Goal: Task Accomplishment & Management: Manage account settings

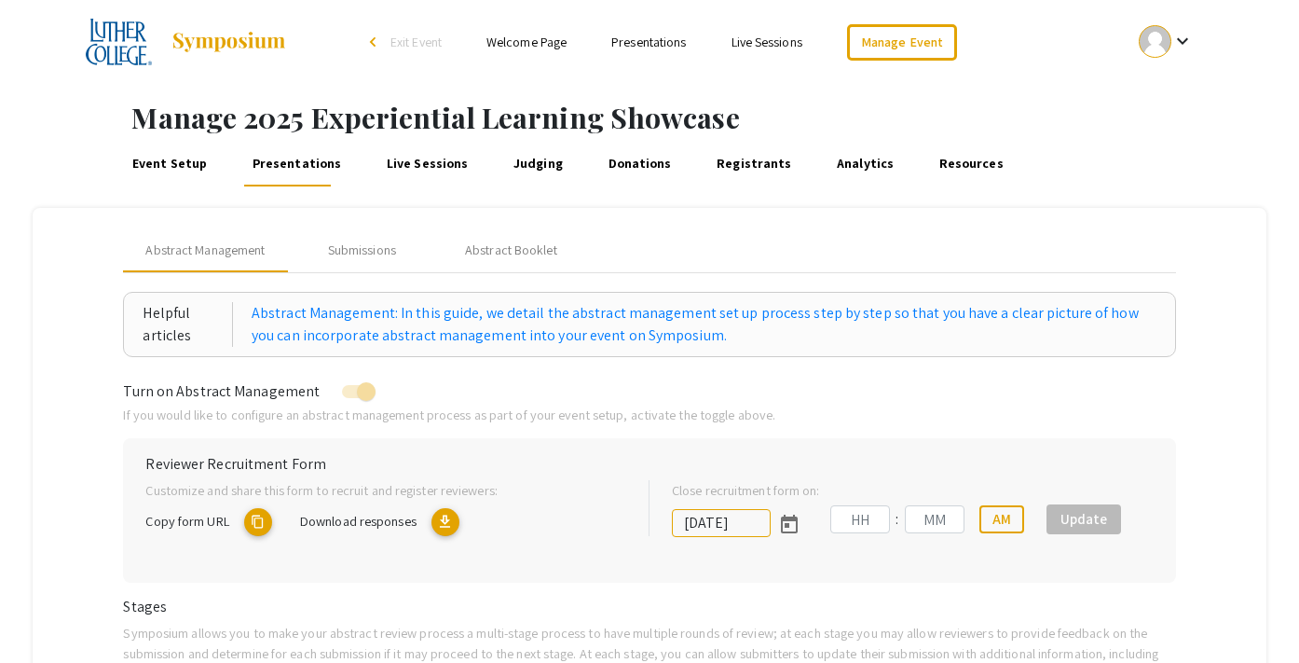
type input "[DATE]"
type input "11"
type input "59"
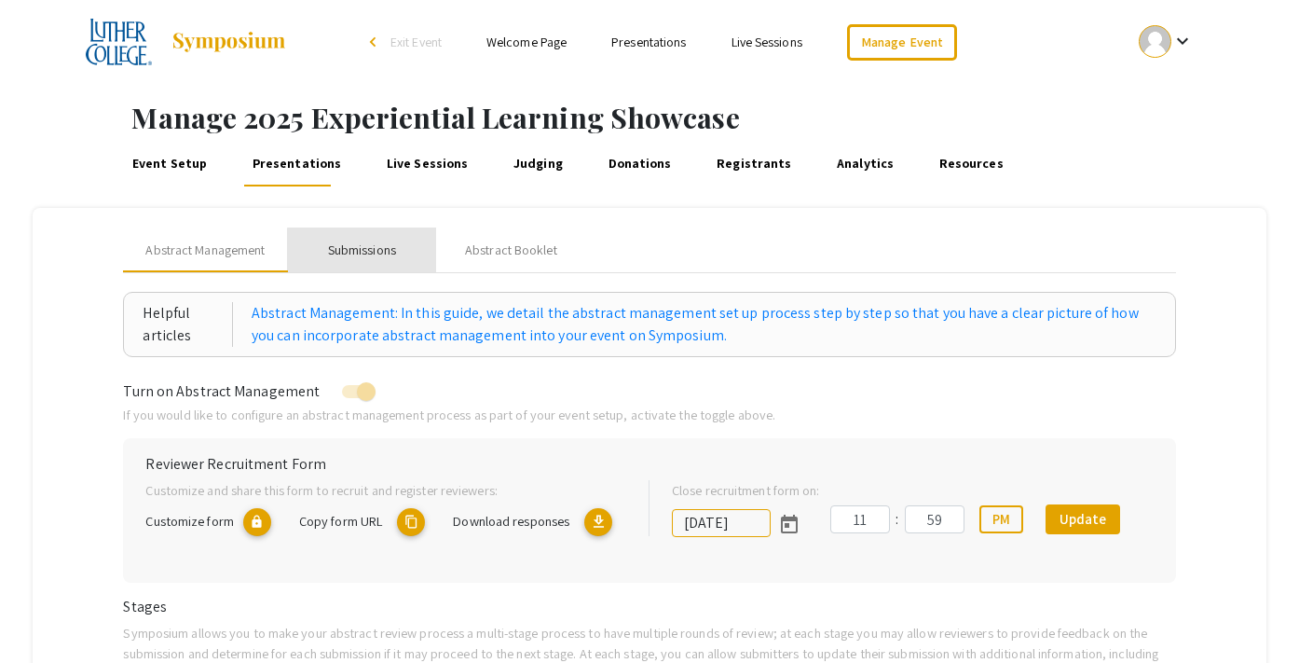
click at [378, 254] on div "Submissions" at bounding box center [362, 250] width 68 height 20
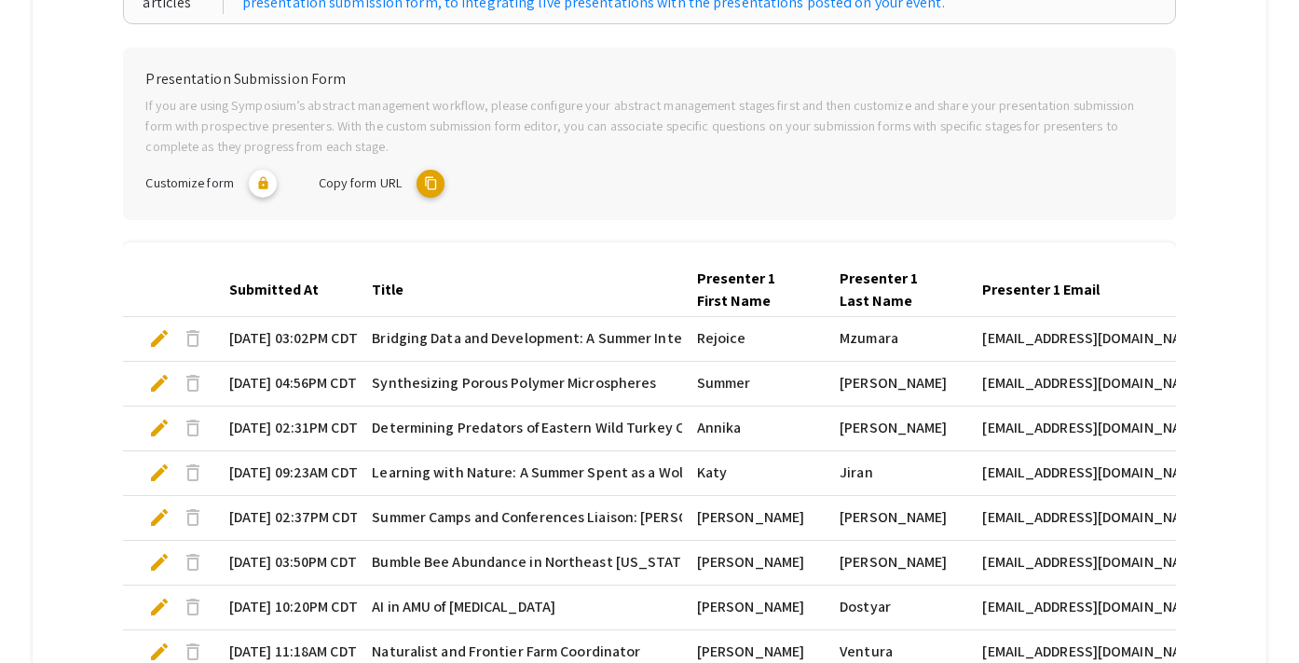
scroll to position [636, 0]
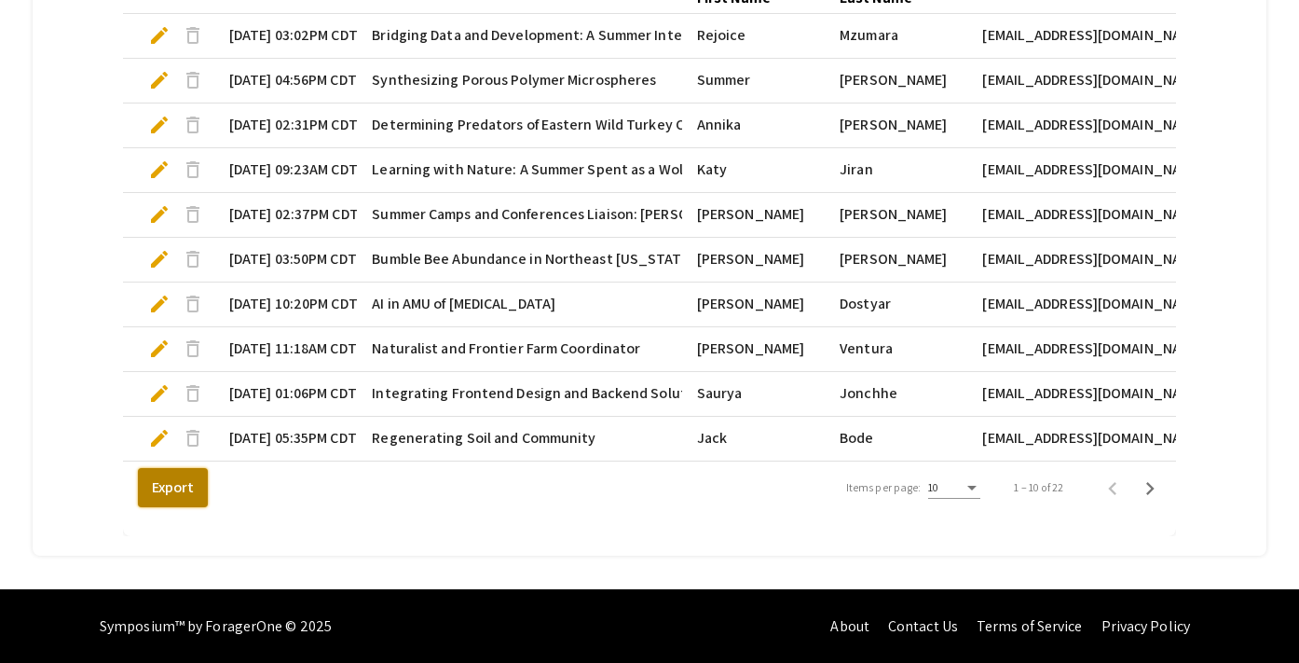
click at [190, 501] on button "Export" at bounding box center [173, 487] width 70 height 39
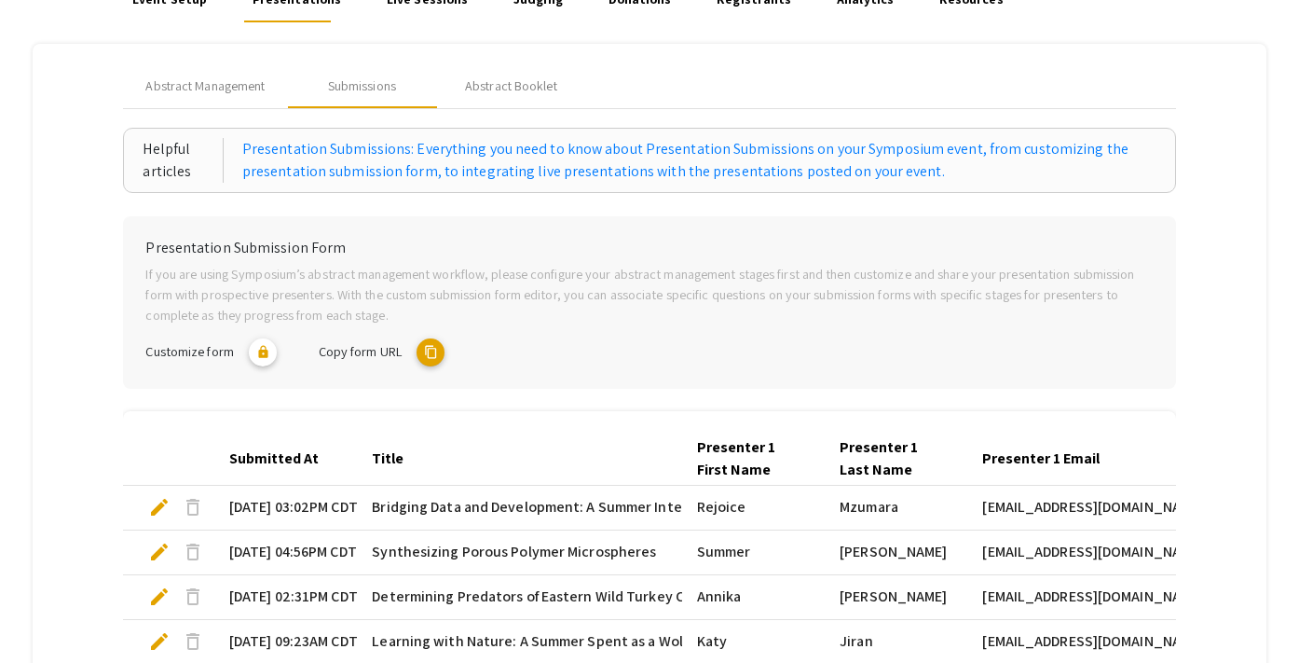
scroll to position [0, 0]
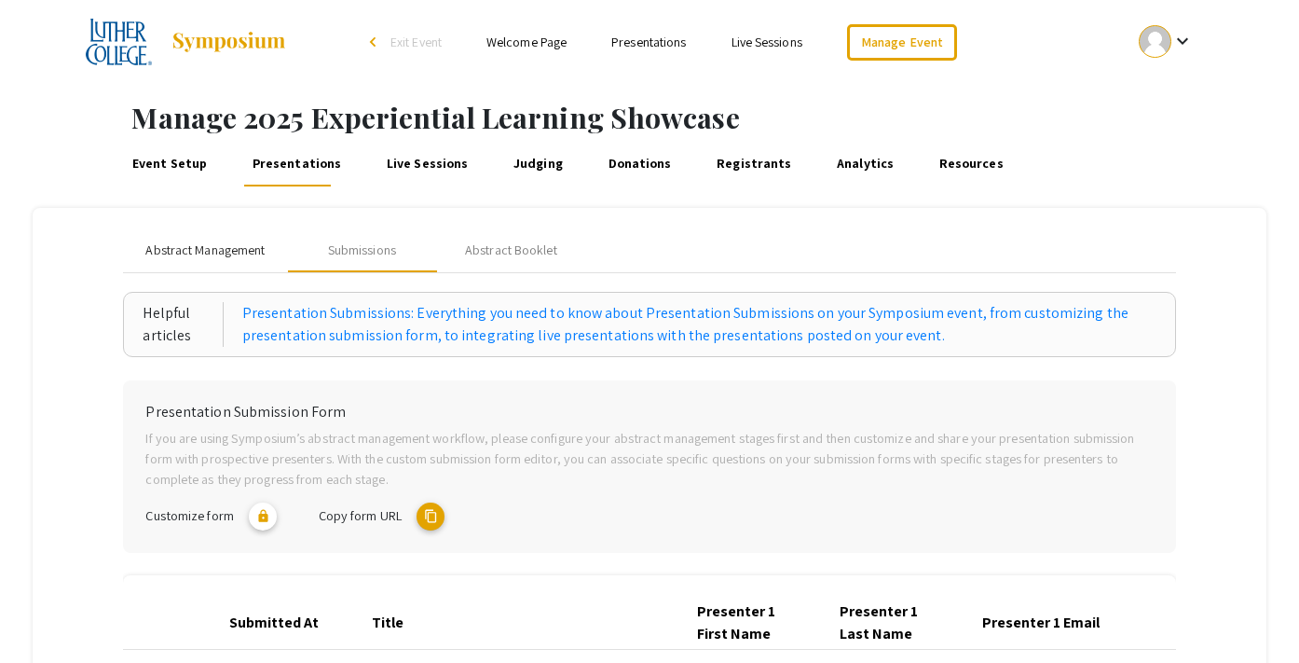
click at [208, 240] on span "Abstract Management" at bounding box center [204, 250] width 119 height 20
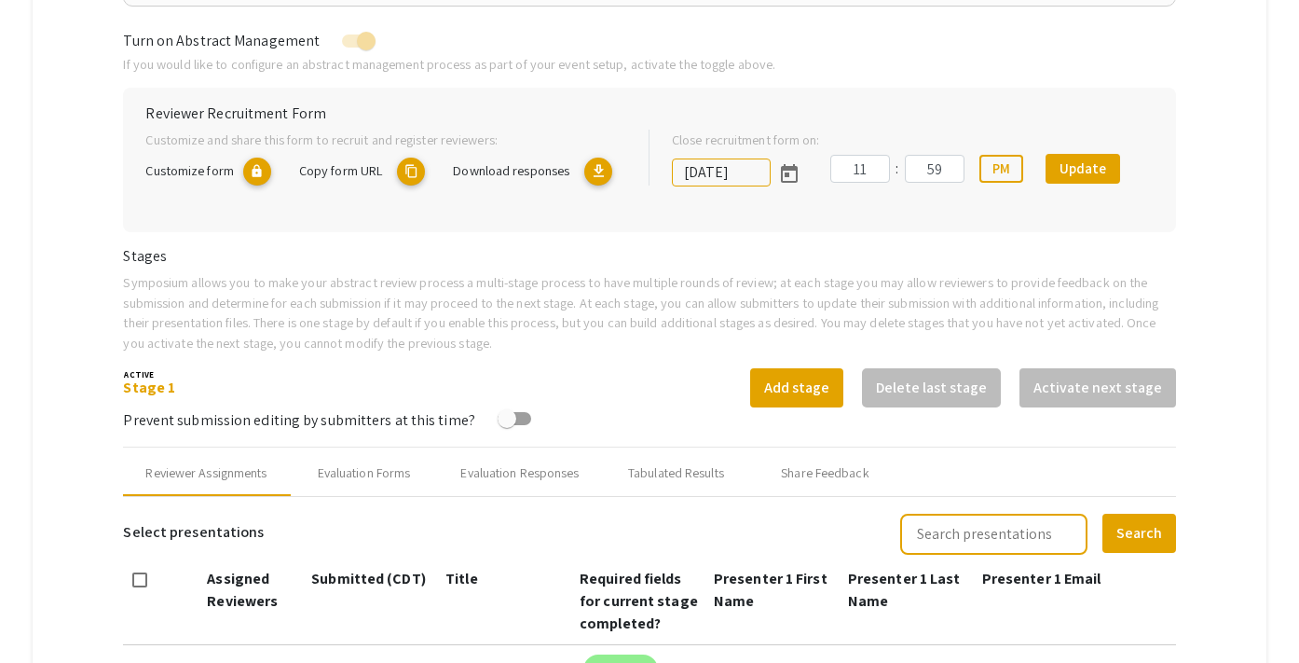
scroll to position [50, 0]
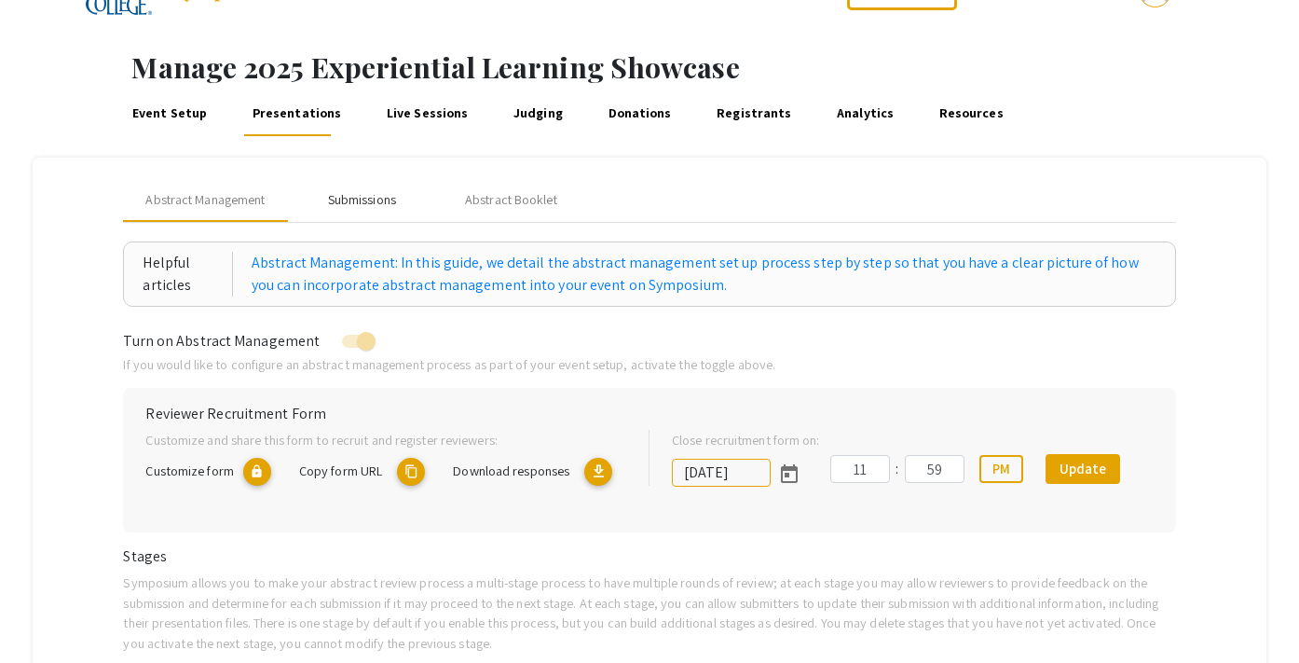
click at [360, 201] on div "Submissions" at bounding box center [362, 200] width 68 height 20
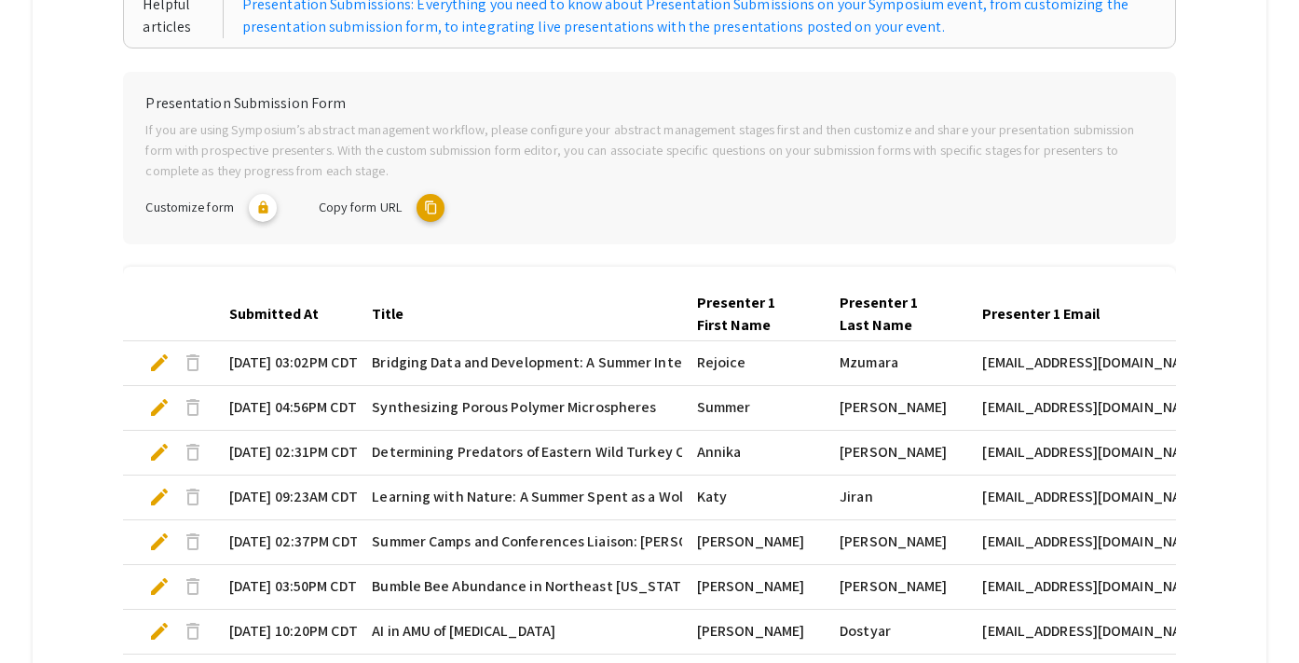
scroll to position [0, 0]
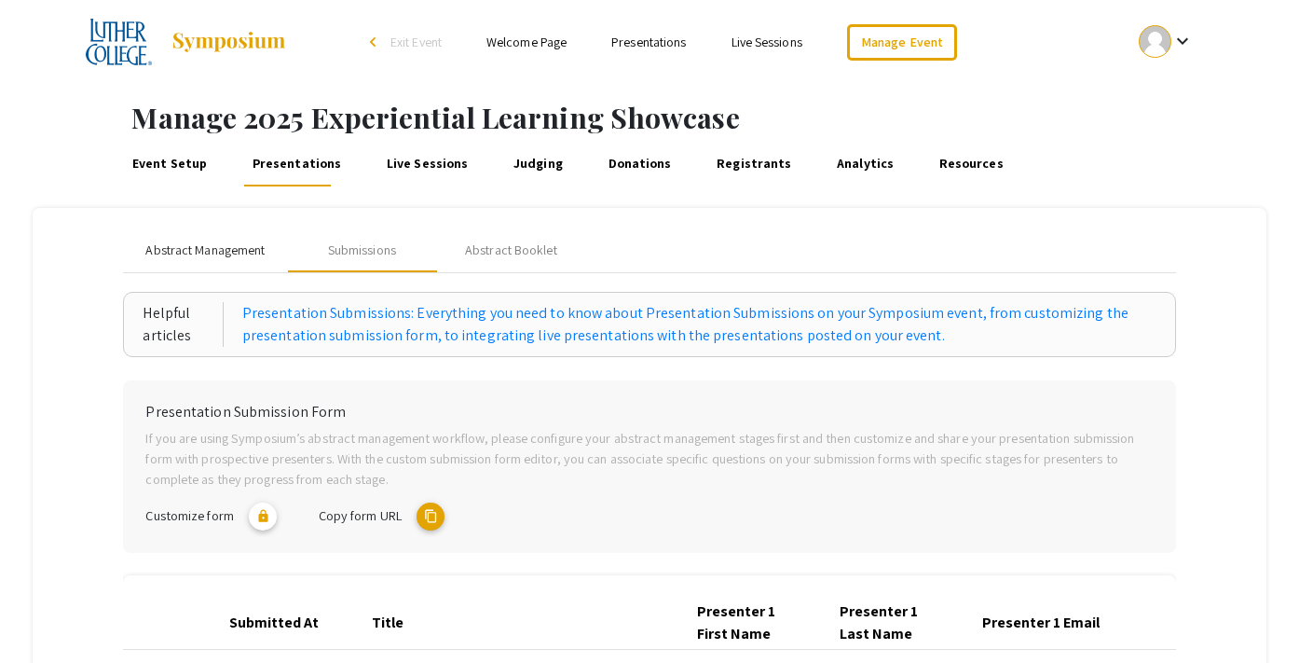
click at [234, 246] on span "Abstract Management" at bounding box center [204, 250] width 119 height 20
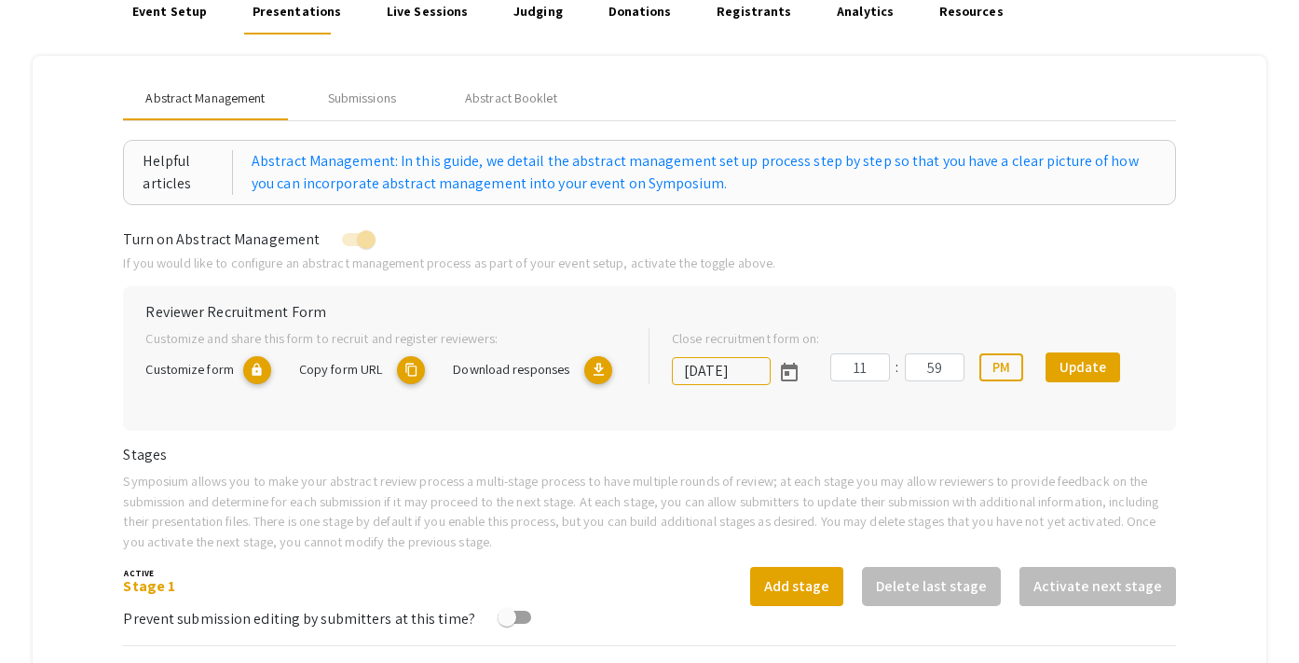
scroll to position [207, 0]
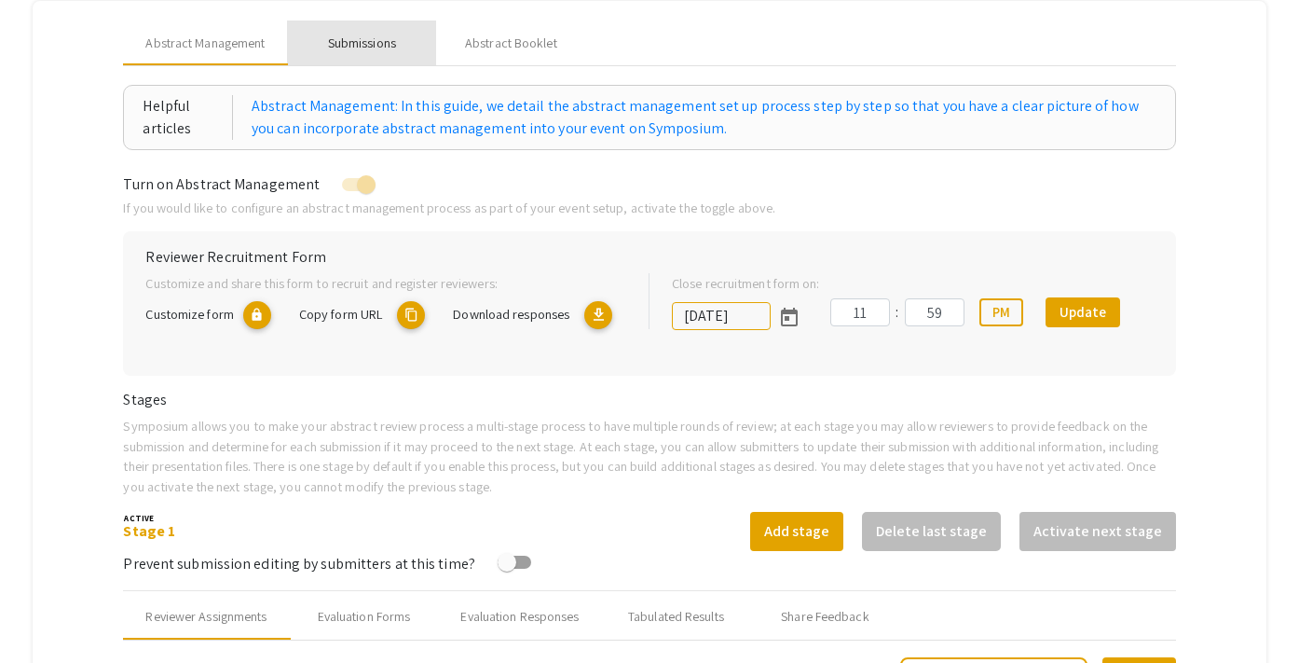
click at [371, 38] on div "Submissions" at bounding box center [362, 44] width 68 height 20
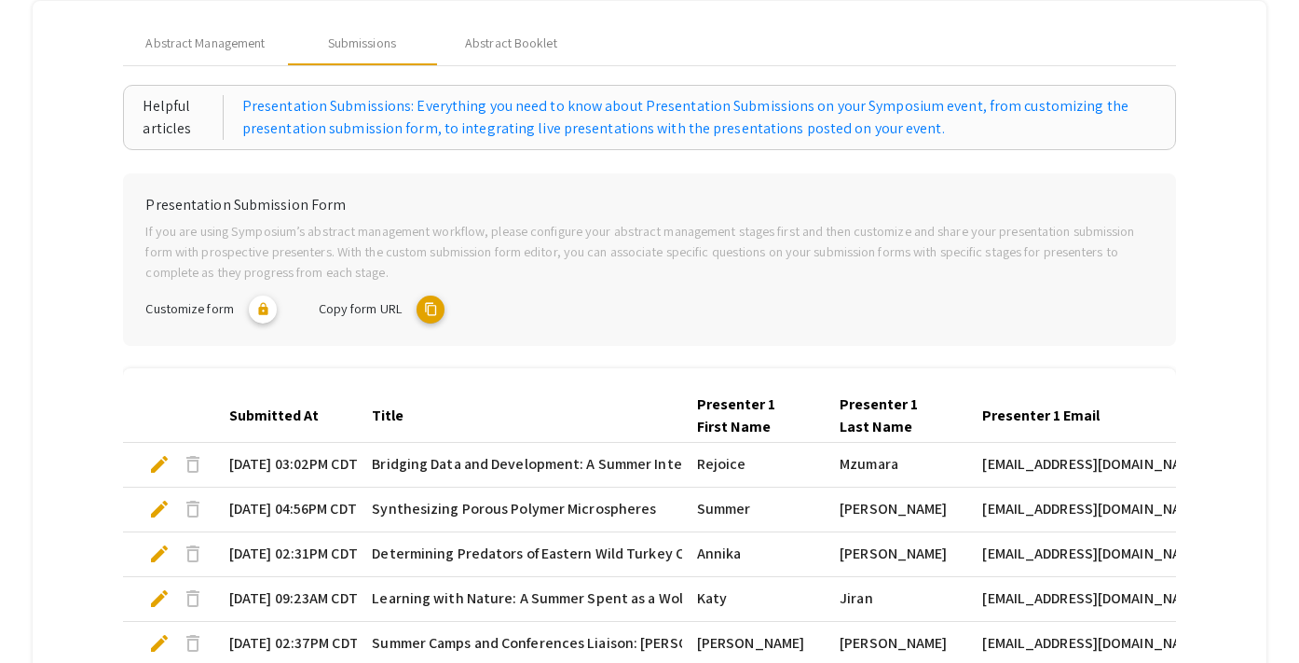
click at [427, 314] on mat-icon "content_copy" at bounding box center [431, 309] width 28 height 28
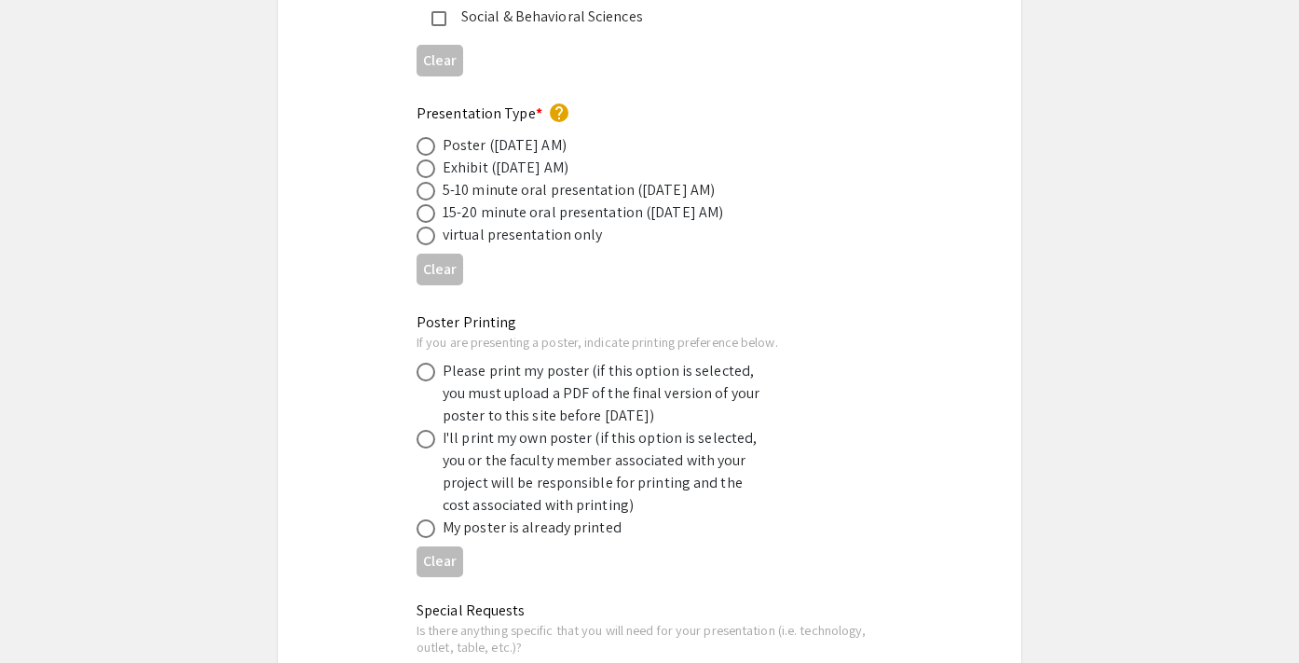
scroll to position [3215, 0]
